Goal: Find specific page/section: Find specific page/section

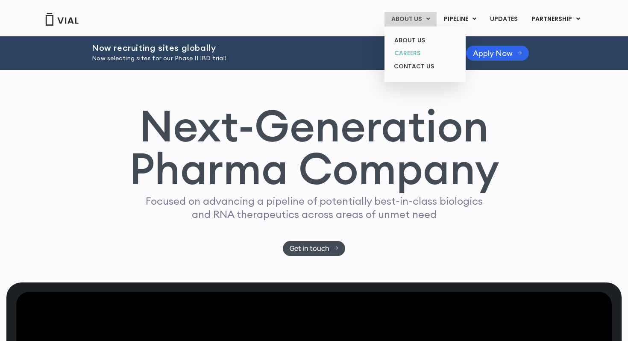
click at [419, 54] on link "CAREERS" at bounding box center [425, 53] width 75 height 13
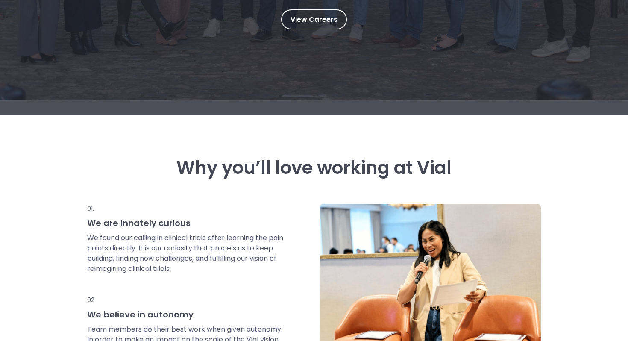
scroll to position [233, 0]
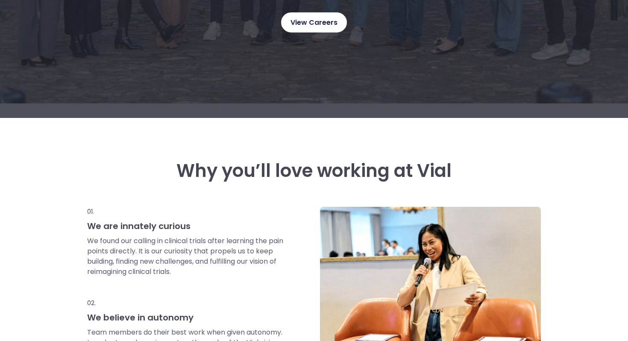
click at [303, 23] on span "View Careers" at bounding box center [314, 22] width 47 height 11
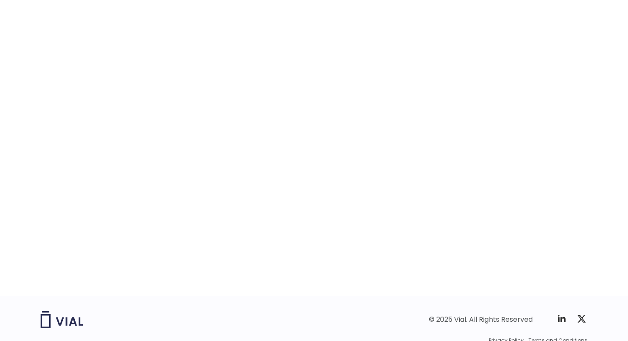
scroll to position [1296, 0]
